Goal: Transaction & Acquisition: Purchase product/service

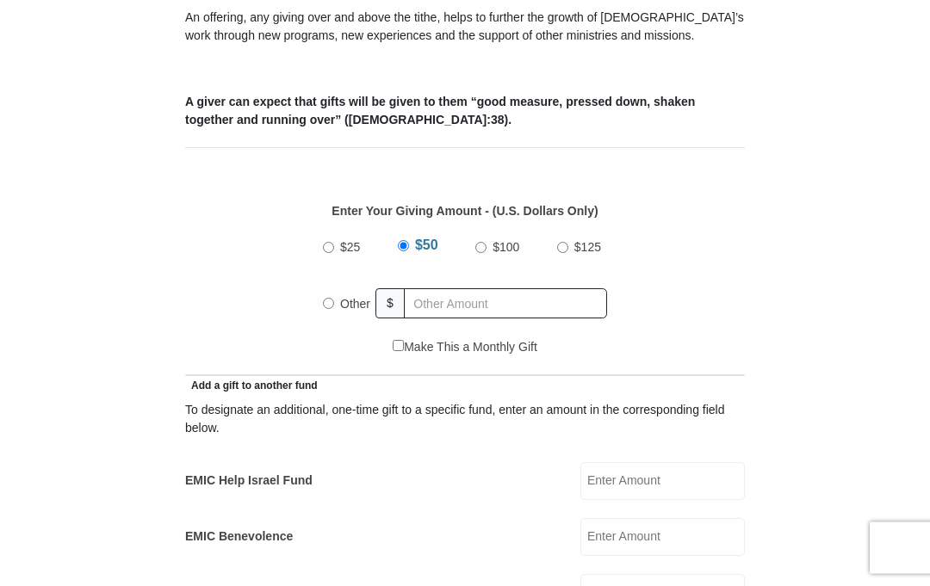
scroll to position [722, 0]
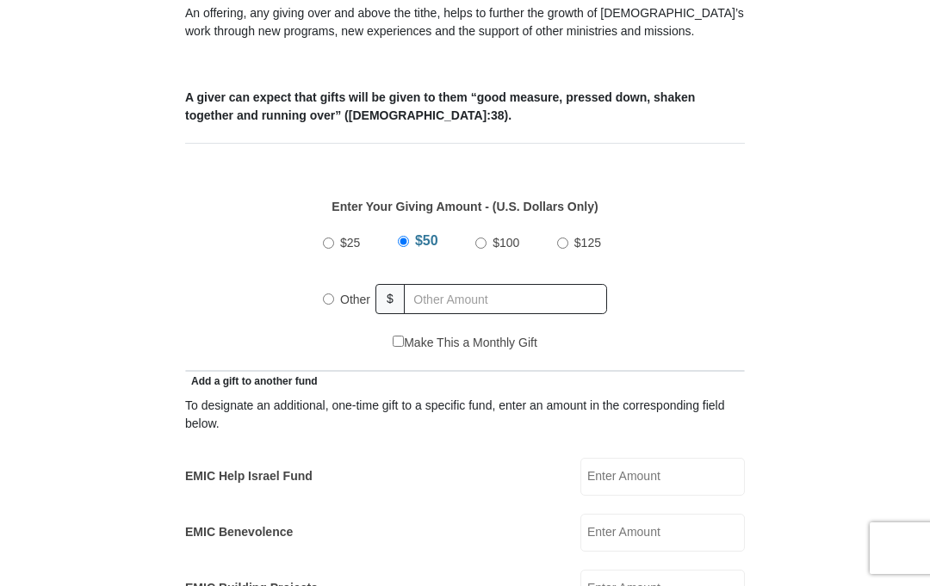
click at [678, 464] on input "EMIC Help Israel Fund" at bounding box center [662, 477] width 164 height 38
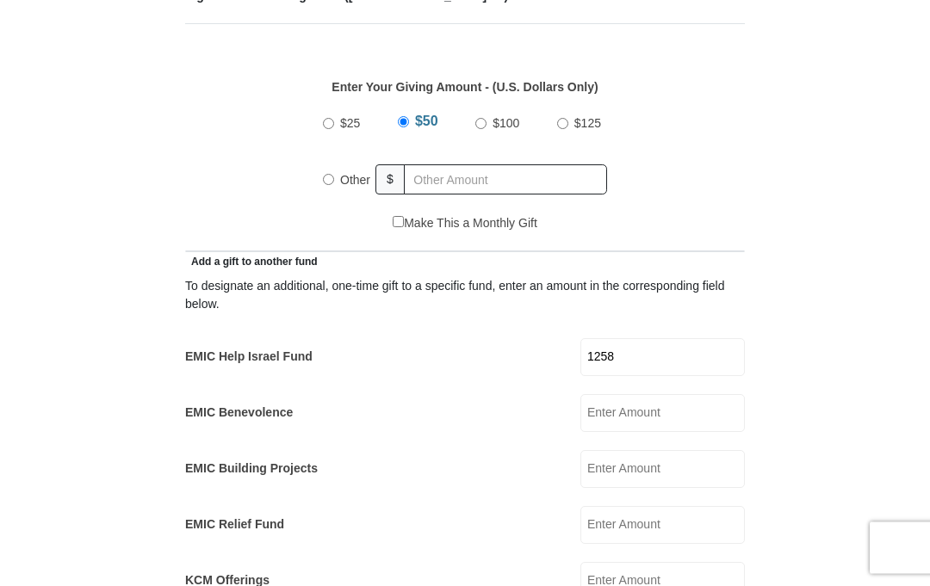
scroll to position [842, 0]
type input "1258"
click at [325, 162] on div "Other" at bounding box center [349, 180] width 53 height 38
click at [341, 161] on label "Other" at bounding box center [355, 180] width 42 height 38
click at [334, 174] on input "Other" at bounding box center [328, 179] width 11 height 11
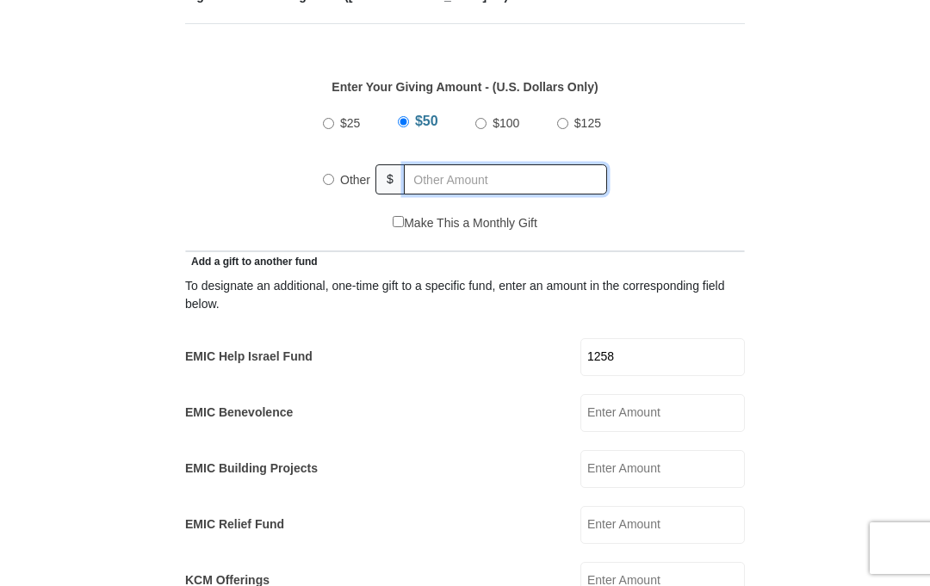
radio input "true"
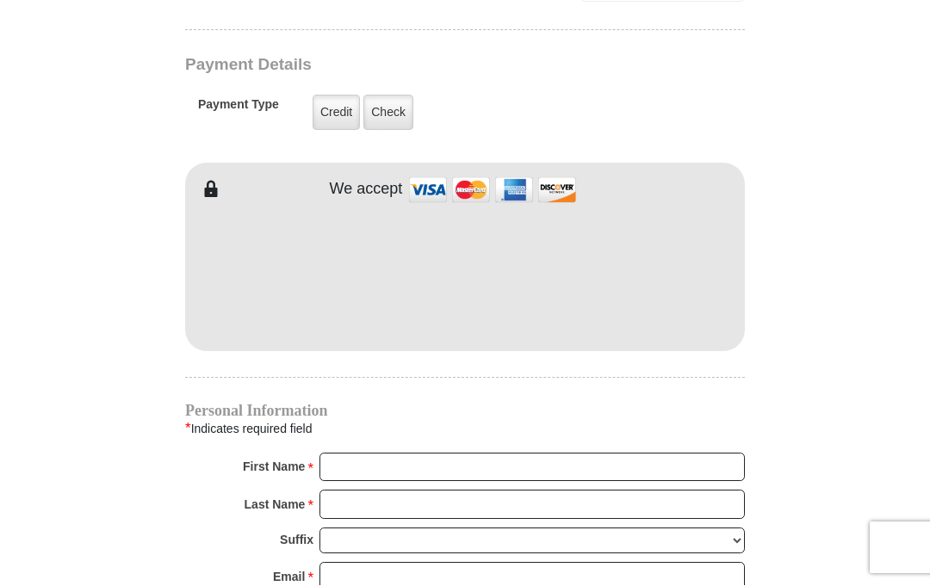
scroll to position [1440, 0]
type input "0"
click at [333, 95] on label "Credit" at bounding box center [336, 112] width 47 height 35
click at [0, 0] on input "Credit" at bounding box center [0, 0] width 0 height 0
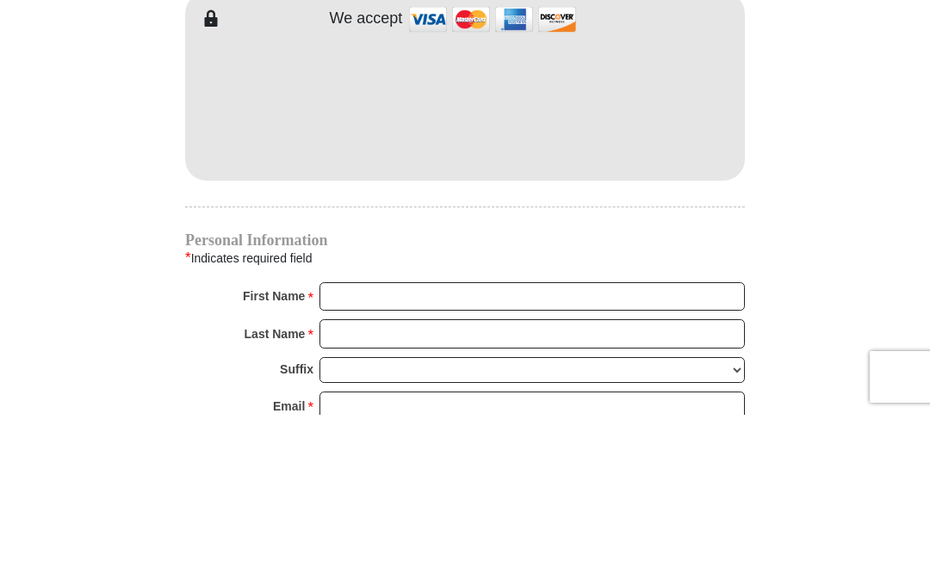
scroll to position [1611, 0]
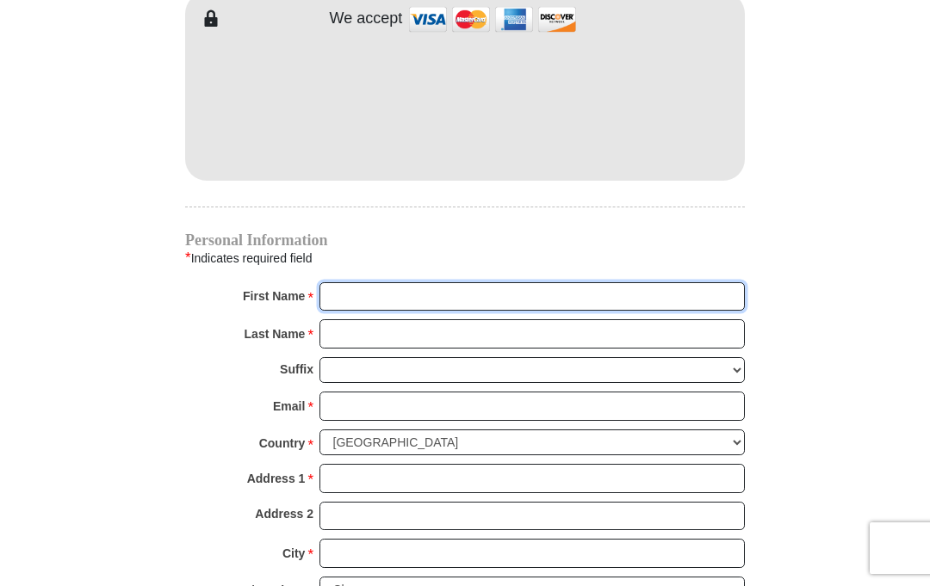
click at [426, 284] on input "First Name *" at bounding box center [531, 296] width 425 height 29
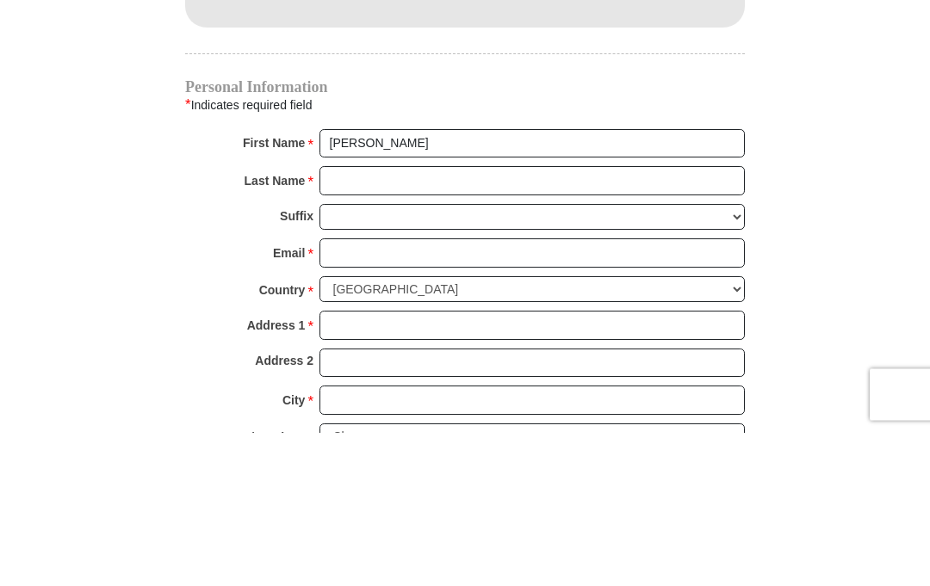
scroll to position [1764, 0]
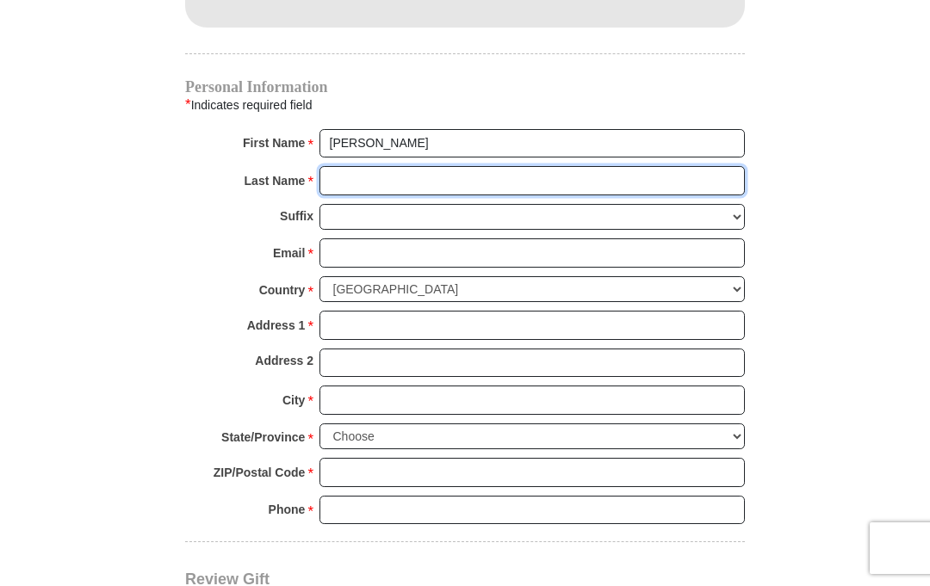
click at [381, 166] on input "Last Name *" at bounding box center [531, 180] width 425 height 29
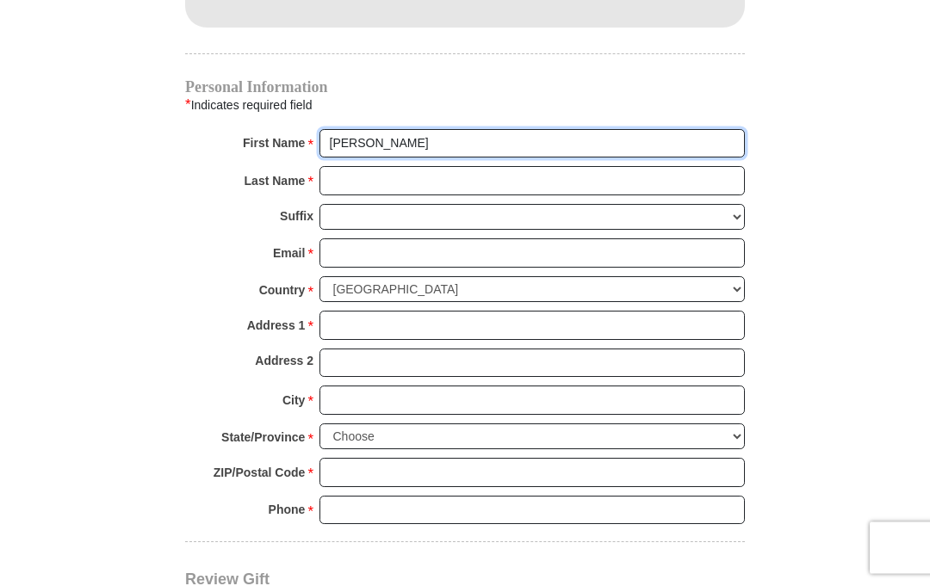
click at [476, 130] on input "[PERSON_NAME]" at bounding box center [531, 144] width 425 height 29
type input "[PERSON_NAME]"
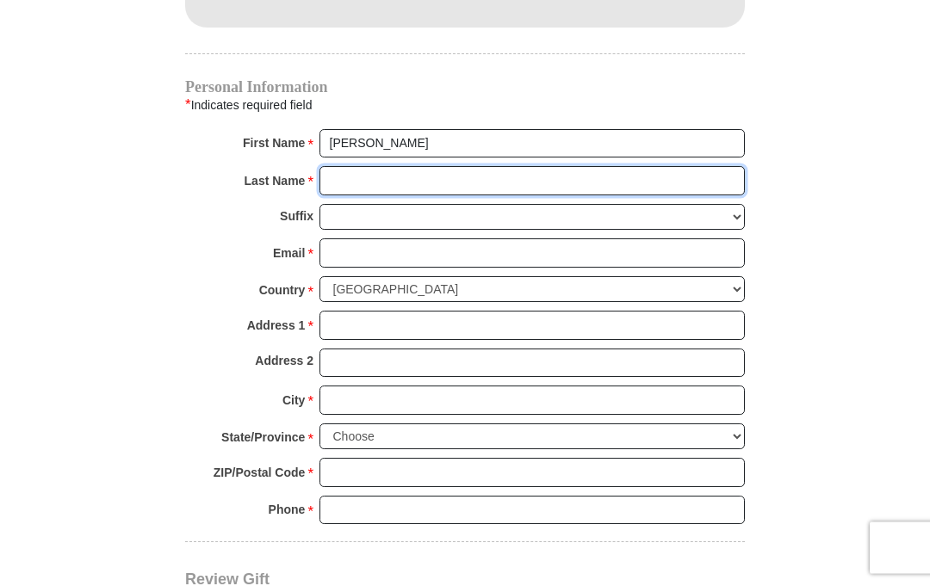
click at [411, 167] on input "Last Name *" at bounding box center [531, 181] width 425 height 29
type input "[PERSON_NAME]"
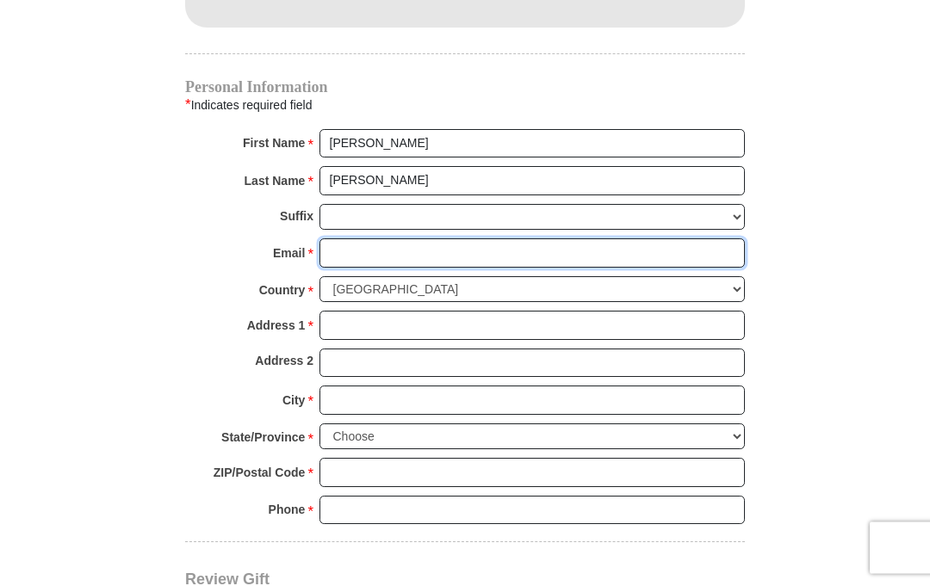
click at [458, 239] on input "Email *" at bounding box center [531, 253] width 425 height 29
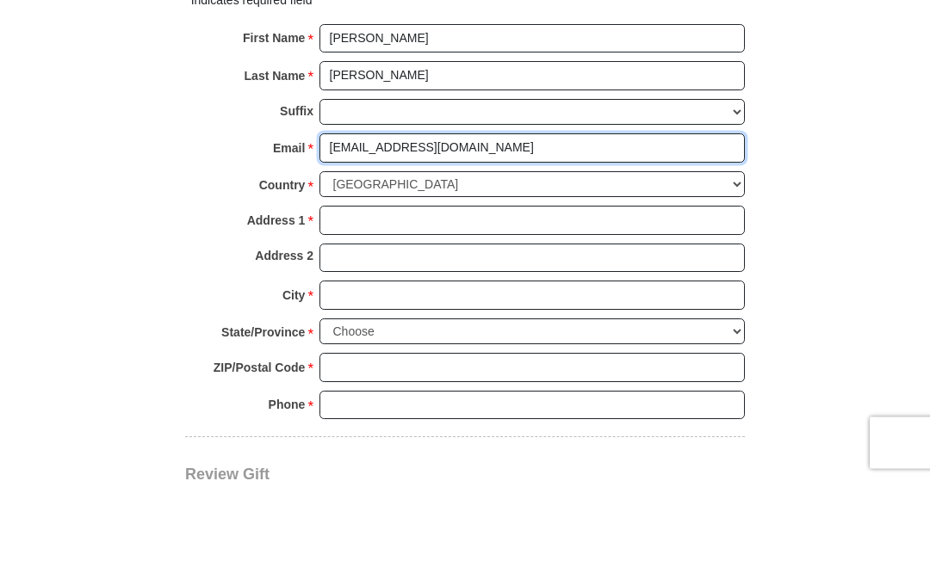
type input "[EMAIL_ADDRESS][DOMAIN_NAME]"
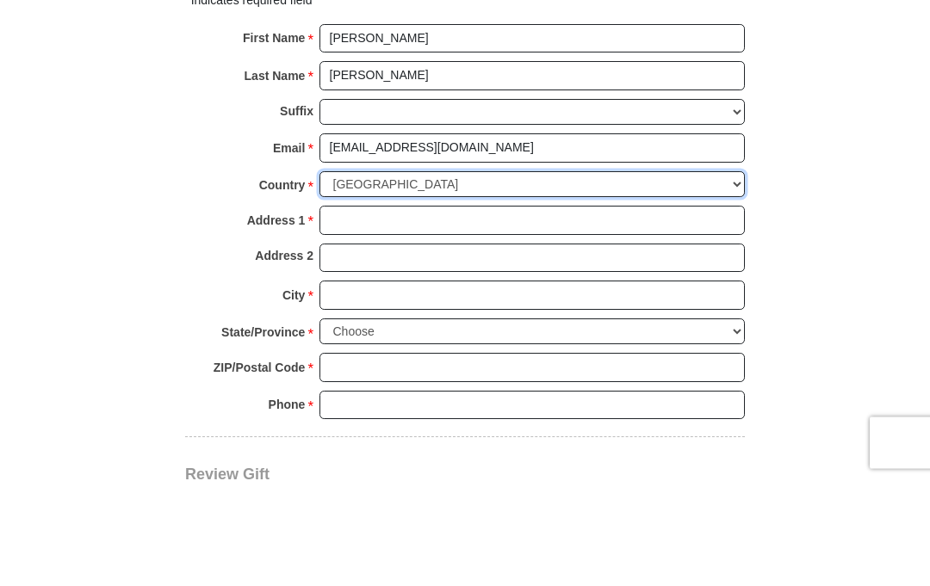
click at [518, 277] on select "[GEOGRAPHIC_DATA] [GEOGRAPHIC_DATA] [GEOGRAPHIC_DATA] [GEOGRAPHIC_DATA] [GEOGRA…" at bounding box center [531, 290] width 425 height 27
select select "GB"
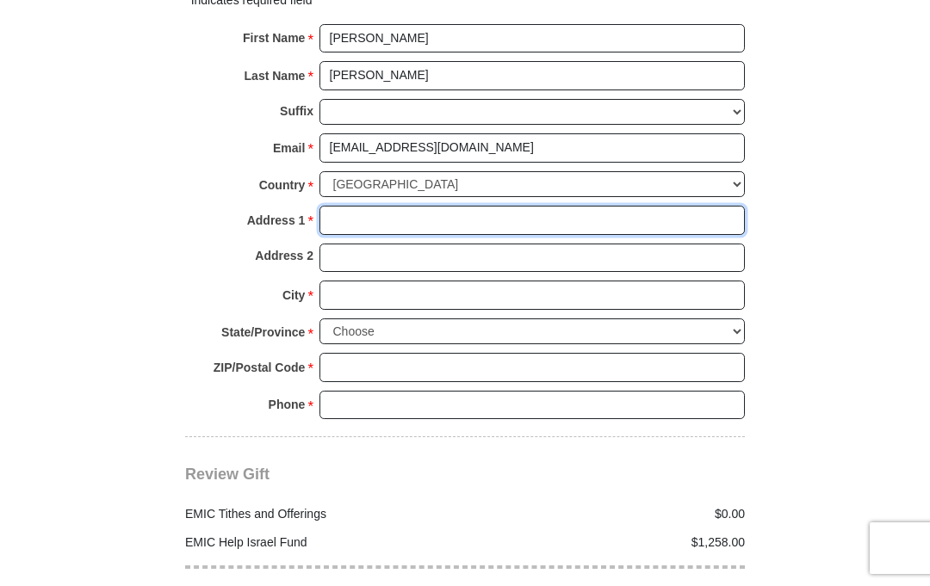
click at [399, 206] on input "Address 1 *" at bounding box center [531, 220] width 425 height 29
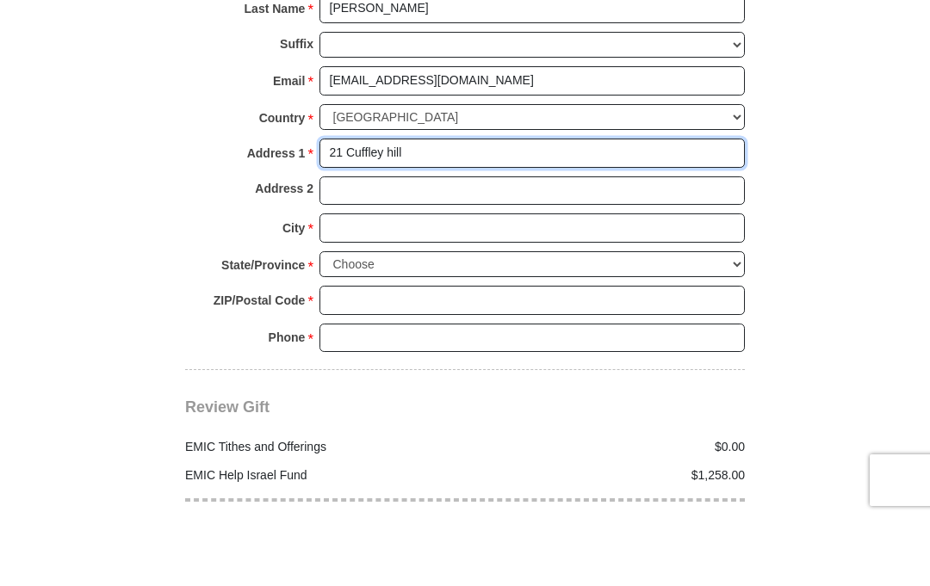
type input "21 Cuffley hill"
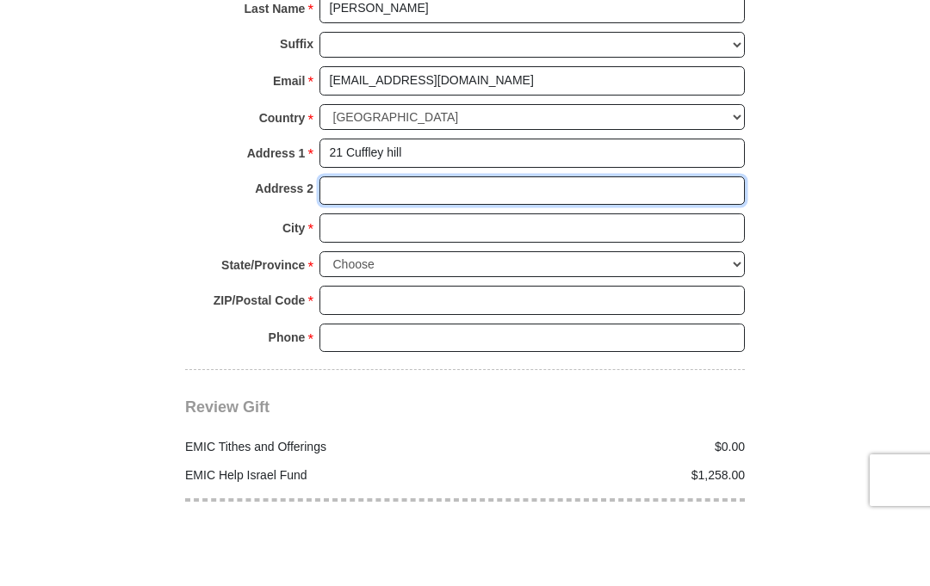
click at [393, 245] on input "Address 2" at bounding box center [531, 259] width 425 height 29
type input "Goffs oak"
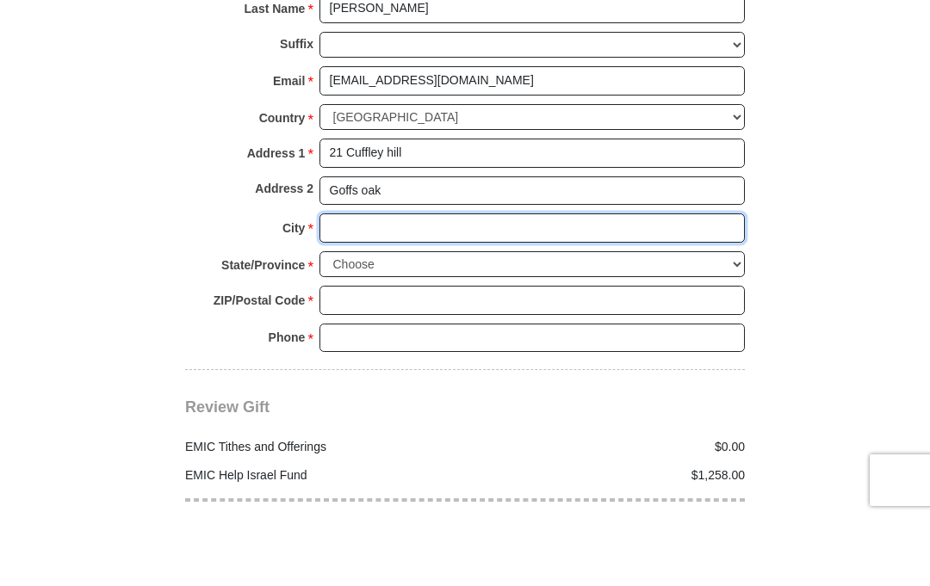
click at [442, 282] on input "City *" at bounding box center [531, 296] width 425 height 29
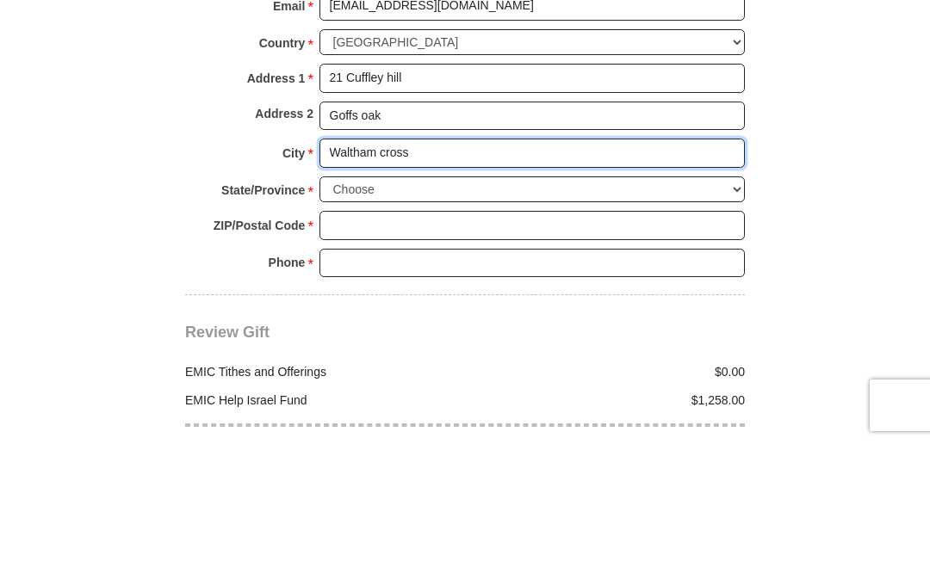
type input "Waltham cross"
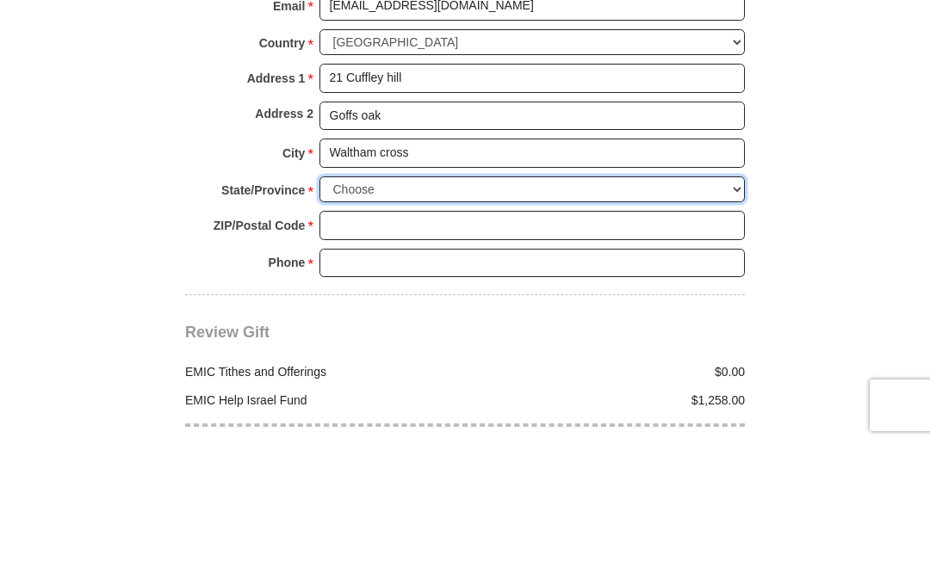
click at [385, 319] on select "Choose Antrim [GEOGRAPHIC_DATA] [GEOGRAPHIC_DATA] [GEOGRAPHIC_DATA] [GEOGRAPHIC…" at bounding box center [531, 332] width 425 height 27
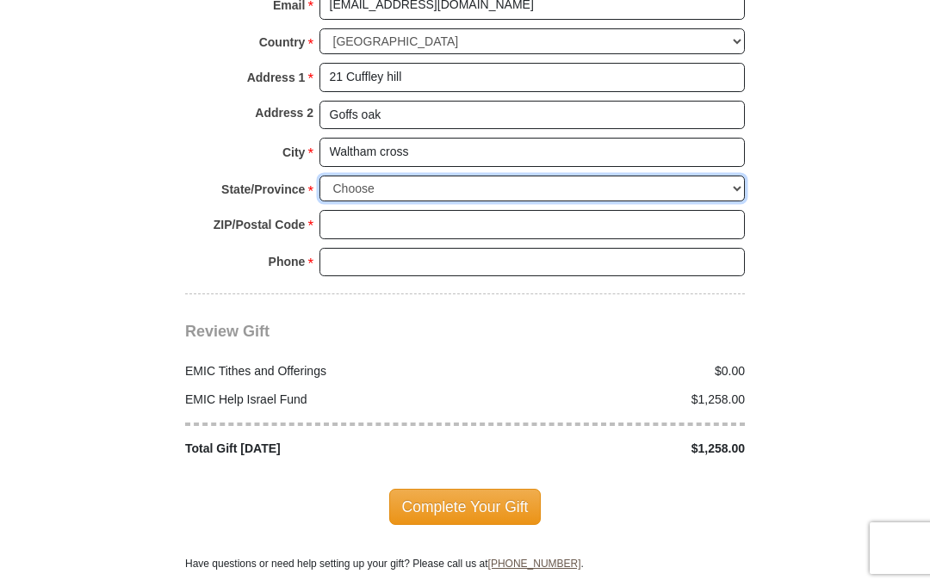
select select "HERTS"
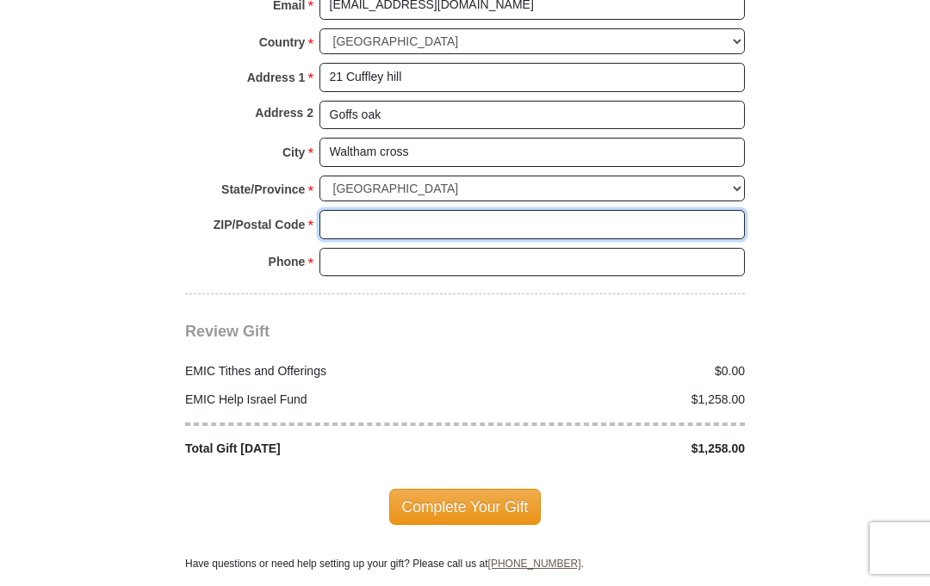
click at [399, 210] on input "ZIP/Postal Code *" at bounding box center [531, 224] width 425 height 29
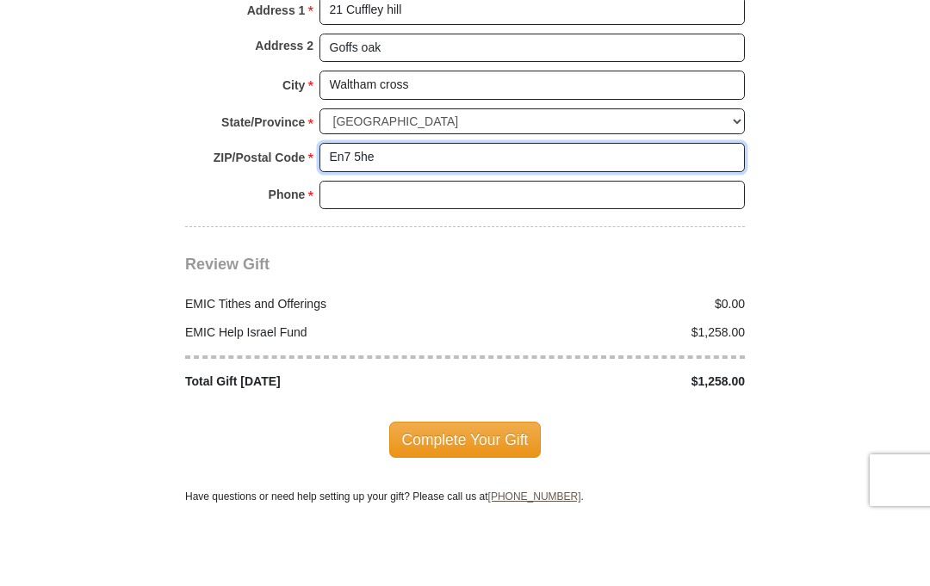
type input "En7 5he"
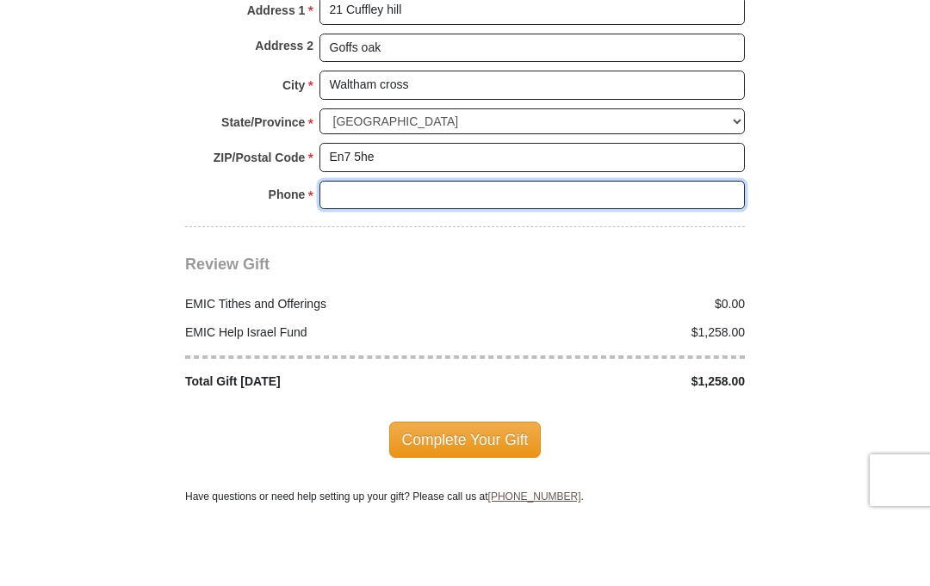
click at [435, 249] on input "Phone * *" at bounding box center [531, 263] width 425 height 29
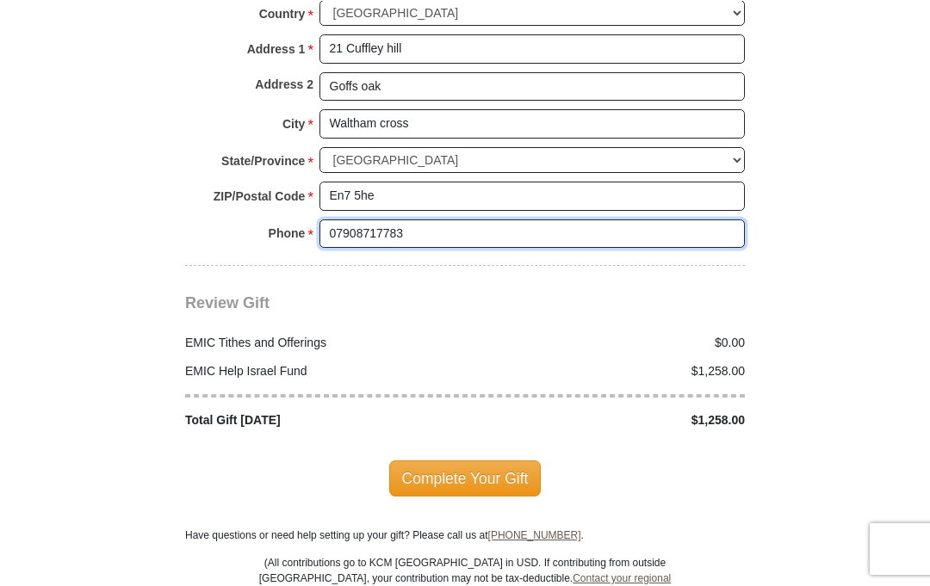
scroll to position [2041, 0]
type input "07908717783"
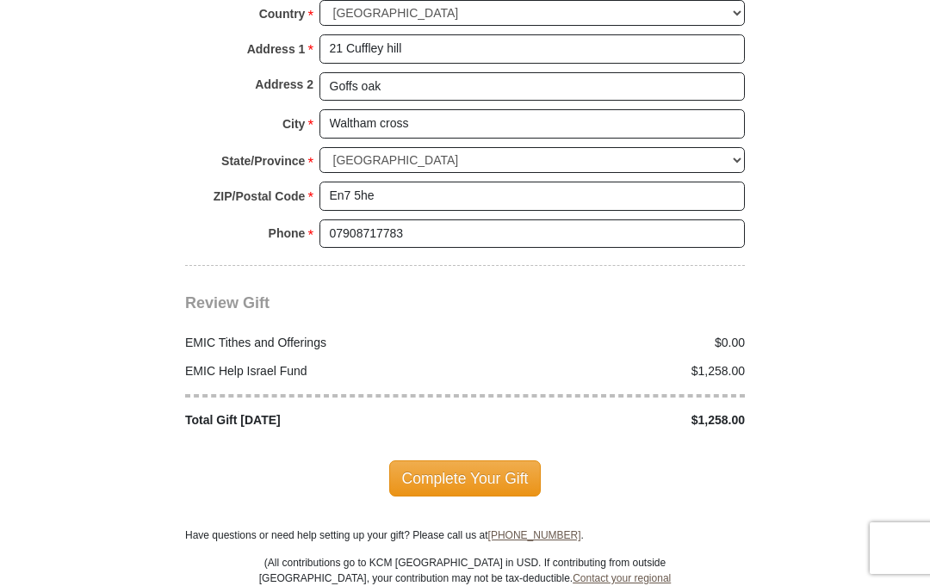
click at [488, 461] on span "Complete Your Gift" at bounding box center [465, 479] width 152 height 36
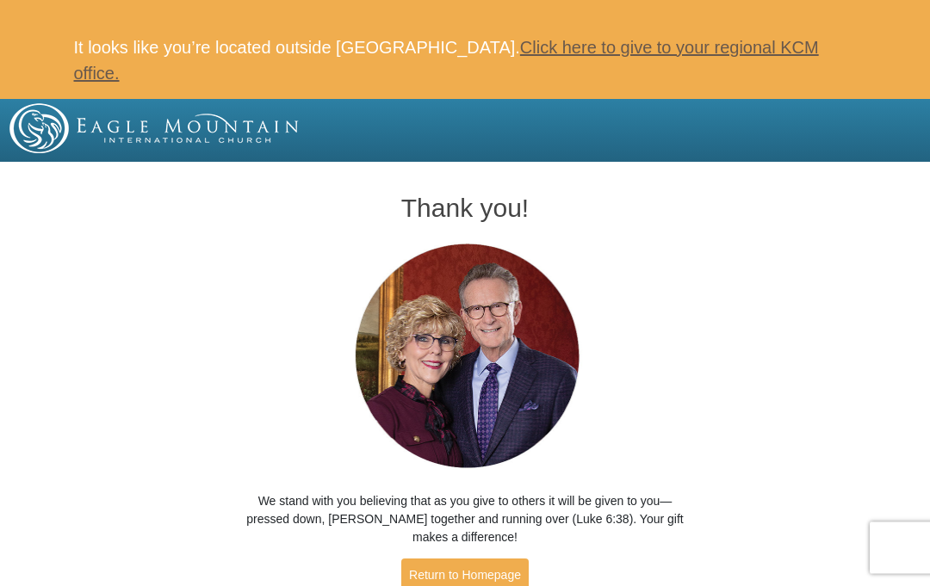
scroll to position [3, 0]
